Goal: Task Accomplishment & Management: Complete application form

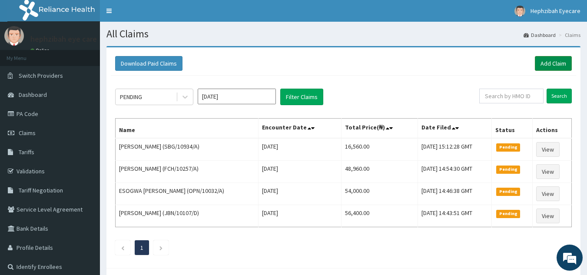
click at [554, 63] on link "Add Claim" at bounding box center [553, 63] width 37 height 15
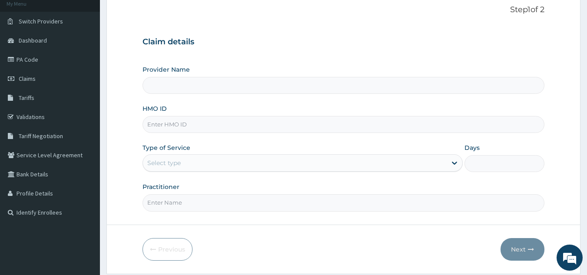
type input "Hephzibah Eye Care-LEKKI"
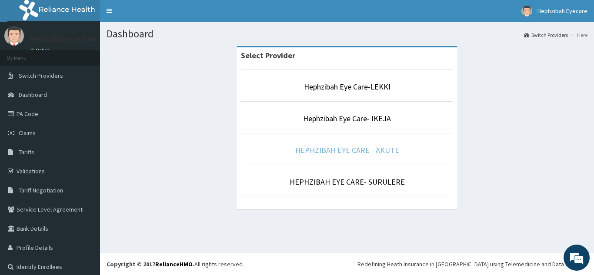
click at [331, 150] on link "HEPHZIBAH EYE CARE - AKUTE" at bounding box center [347, 150] width 104 height 10
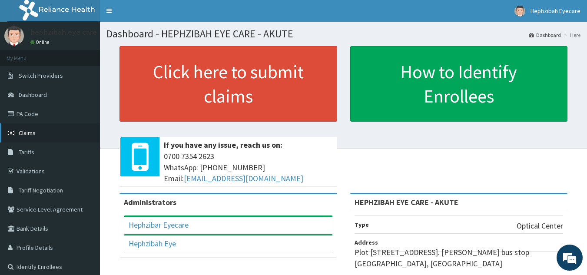
click at [48, 132] on link "Claims" at bounding box center [50, 132] width 100 height 19
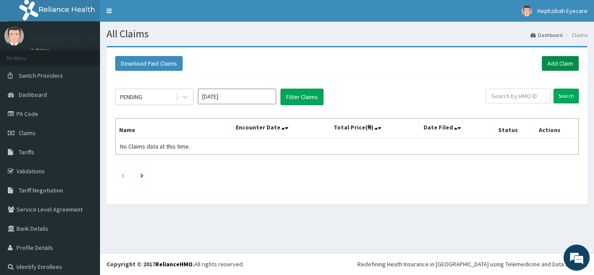
click at [554, 60] on link "Add Claim" at bounding box center [560, 63] width 37 height 15
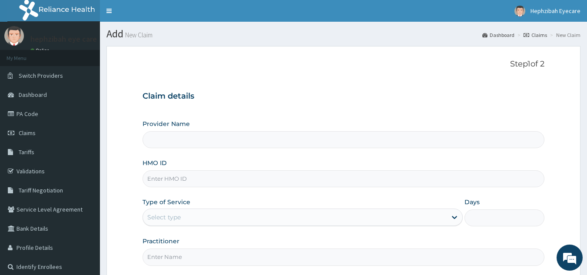
type input "HEPHZIBAH EYE CARE - AKUTE"
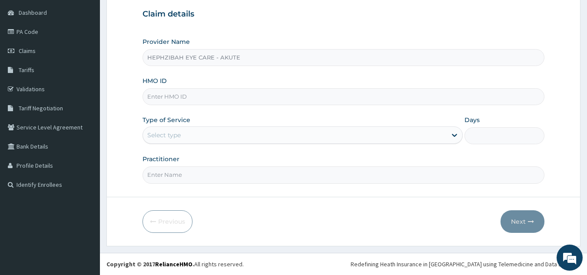
click at [359, 99] on input "HMO ID" at bounding box center [344, 96] width 403 height 17
type input "MHG/10233/A"
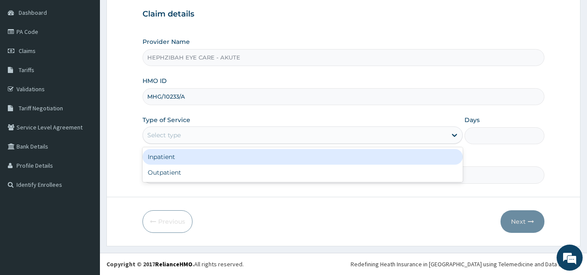
click at [315, 136] on div "Select type" at bounding box center [295, 135] width 304 height 14
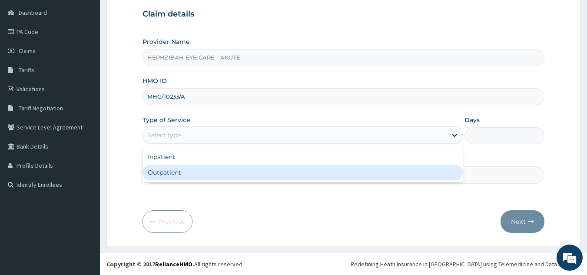
click at [285, 170] on div "Outpatient" at bounding box center [303, 173] width 320 height 16
type input "1"
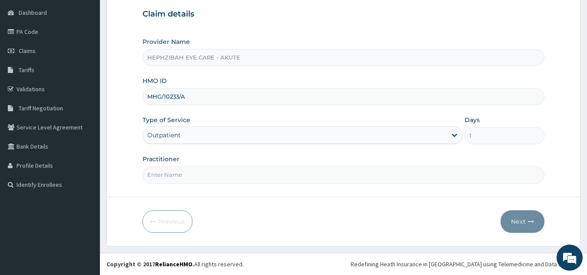
click at [285, 170] on input "Practitioner" at bounding box center [344, 175] width 403 height 17
type input "DR TEJIRI"
click at [519, 220] on button "Next" at bounding box center [523, 221] width 44 height 23
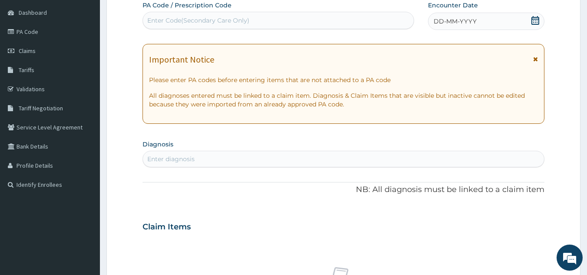
click at [244, 17] on div "Enter Code(Secondary Care Only)" at bounding box center [198, 20] width 102 height 9
type input "PA/C6DACF"
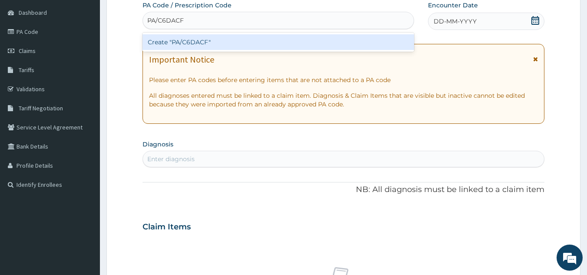
click at [227, 37] on div "Create "PA/C6DACF"" at bounding box center [279, 42] width 272 height 16
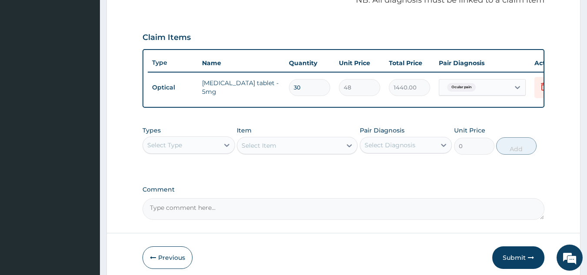
scroll to position [317, 0]
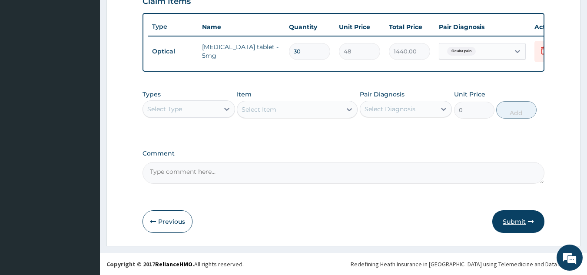
click at [510, 217] on button "Submit" at bounding box center [519, 221] width 52 height 23
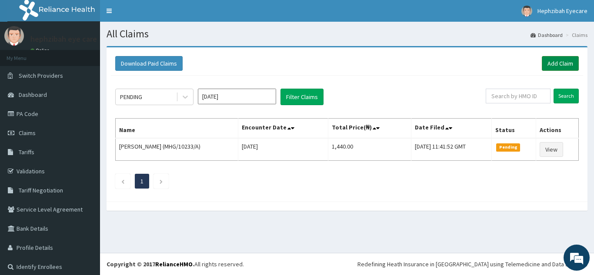
click at [546, 63] on link "Add Claim" at bounding box center [560, 63] width 37 height 15
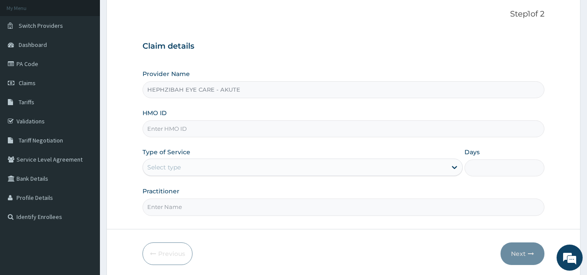
scroll to position [82, 0]
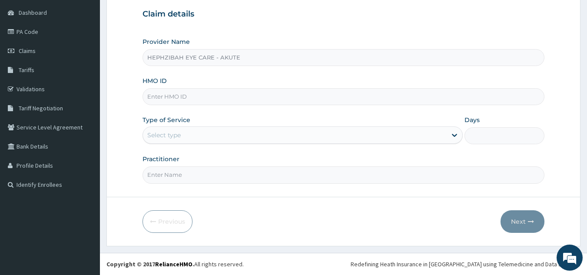
click at [262, 96] on input "HMO ID" at bounding box center [344, 96] width 403 height 17
type input "LAC/10061/A"
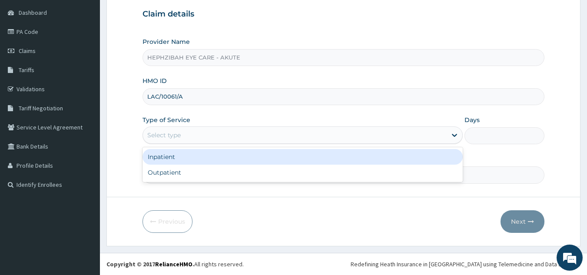
click at [215, 138] on div "Select type" at bounding box center [295, 135] width 304 height 14
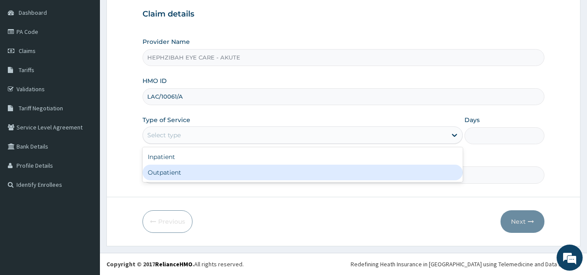
click at [206, 169] on div "Outpatient" at bounding box center [303, 173] width 320 height 16
type input "1"
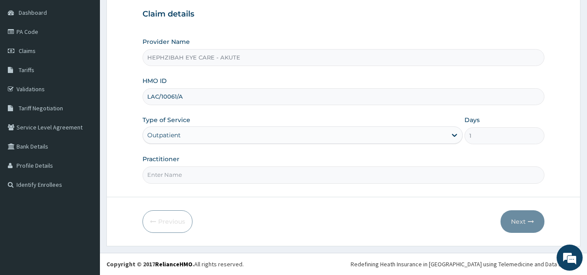
click at [206, 175] on input "Practitioner" at bounding box center [344, 175] width 403 height 17
type input "DR TEJIRI"
click at [518, 216] on button "Next" at bounding box center [523, 221] width 44 height 23
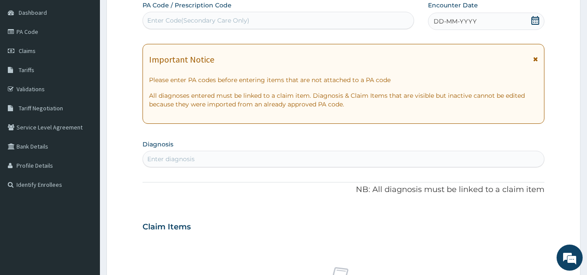
click at [350, 20] on div "Enter Code(Secondary Care Only)" at bounding box center [278, 20] width 271 height 14
type input "PA/AA7ADO"
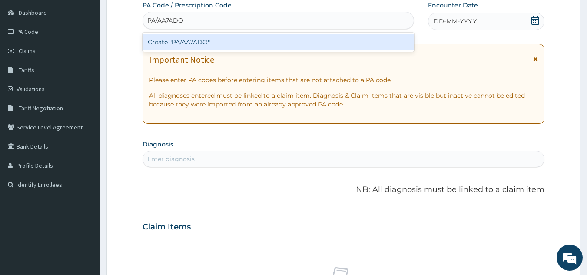
click at [330, 39] on div "Create "PA/AA7ADO"" at bounding box center [279, 42] width 272 height 16
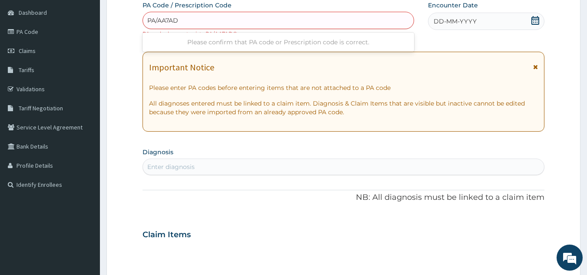
type input "PA/AA7AD0"
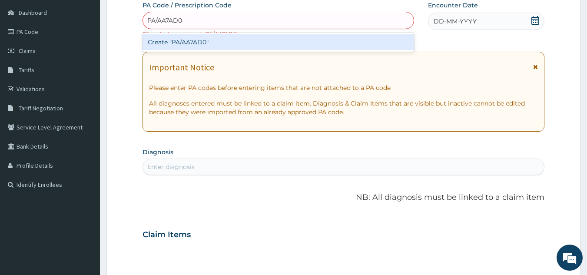
click at [330, 39] on div "Create "PA/AA7AD0"" at bounding box center [279, 42] width 272 height 16
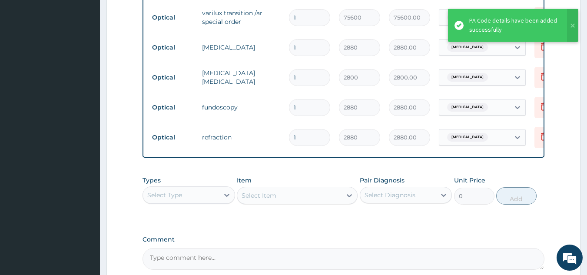
scroll to position [467, 0]
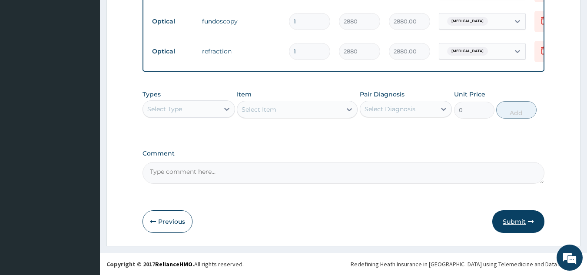
click at [516, 221] on button "Submit" at bounding box center [519, 221] width 52 height 23
